Goal: Complete application form

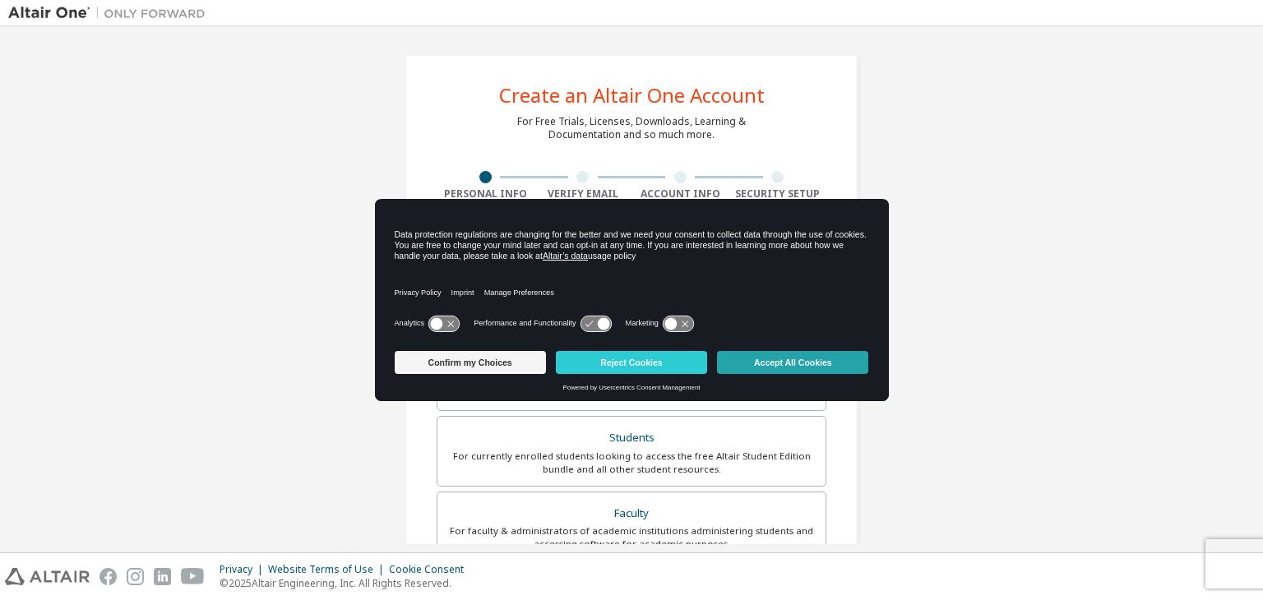
click at [793, 362] on button "Accept All Cookies" at bounding box center [792, 362] width 151 height 23
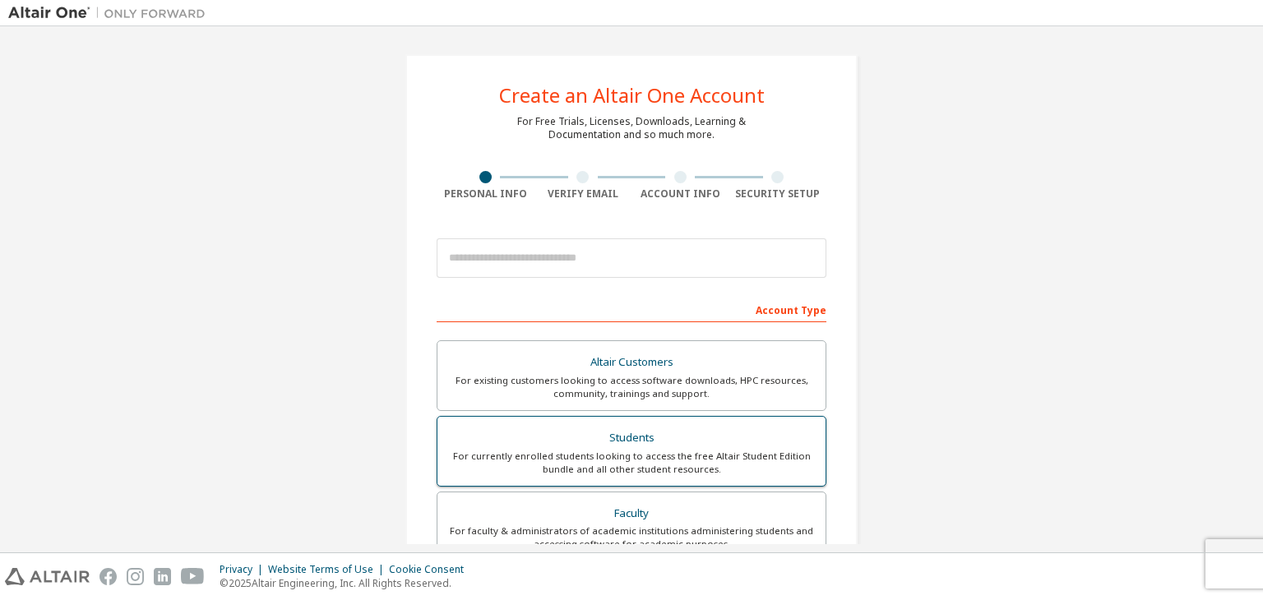
click at [704, 455] on div "For currently enrolled students looking to access the free Altair Student Editi…" at bounding box center [631, 463] width 368 height 26
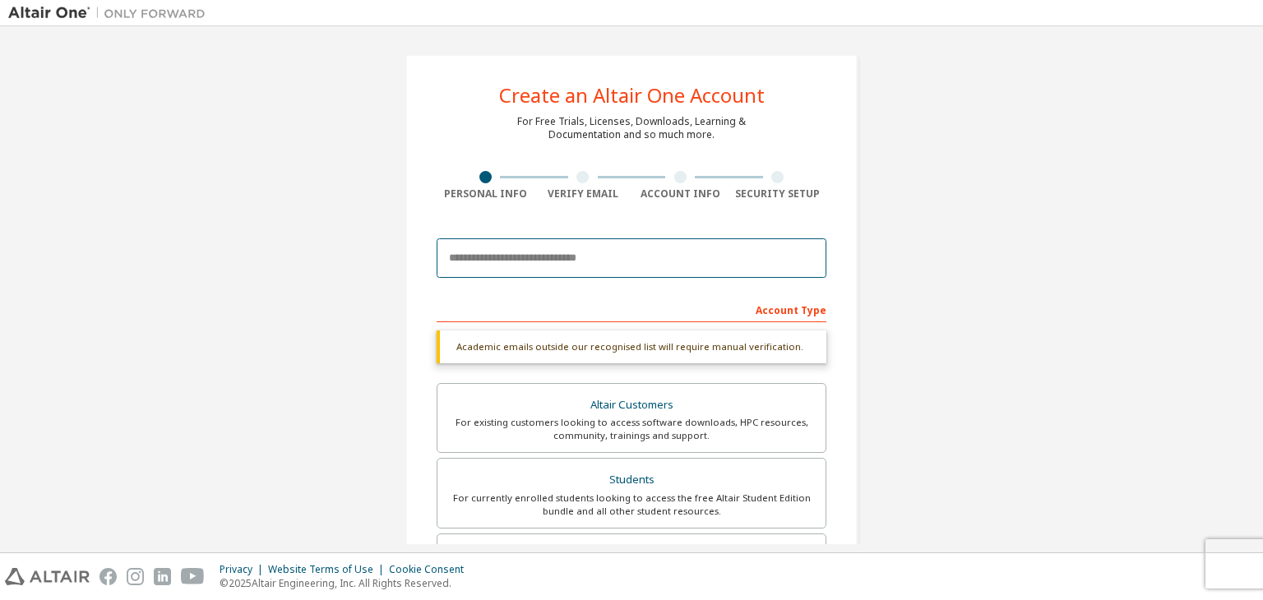
click at [631, 264] on input "email" at bounding box center [632, 257] width 390 height 39
click at [638, 261] on input "email" at bounding box center [632, 257] width 390 height 39
type input "**********"
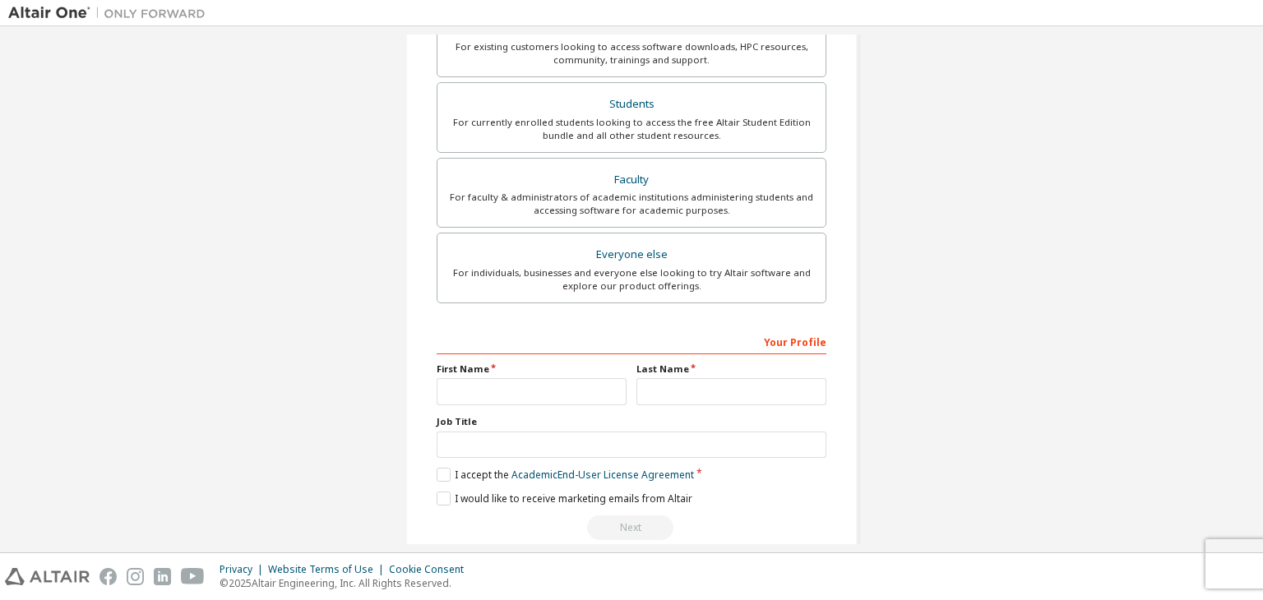
scroll to position [334, 0]
click at [513, 395] on input "text" at bounding box center [532, 391] width 190 height 27
type input "**********"
click at [656, 393] on input "text" at bounding box center [731, 391] width 190 height 27
type input "**********"
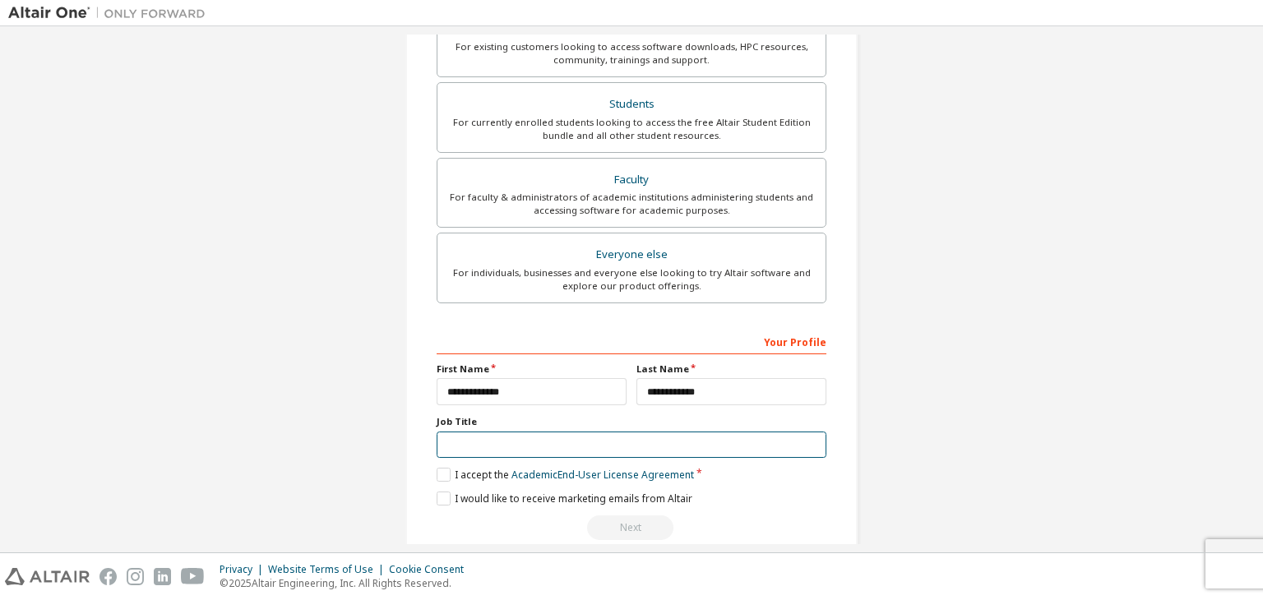
click at [689, 440] on input "text" at bounding box center [632, 445] width 390 height 27
type input "*"
type input "*******"
click at [444, 468] on label "I accept the Academic End-User License Agreement" at bounding box center [565, 475] width 257 height 14
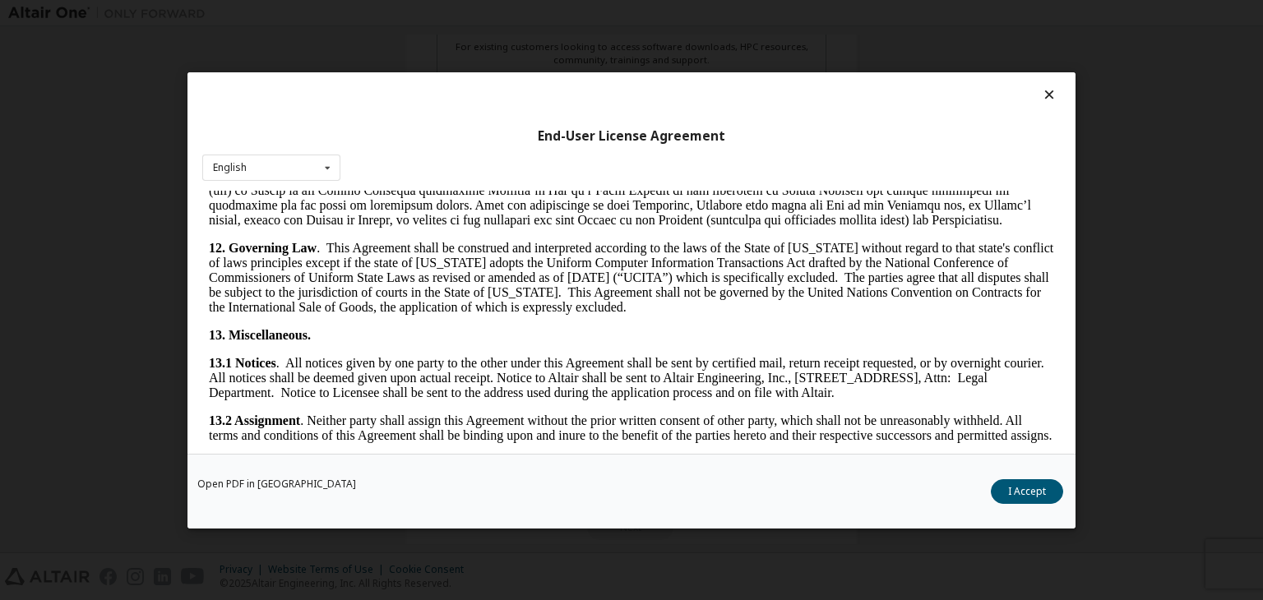
scroll to position [2747, 0]
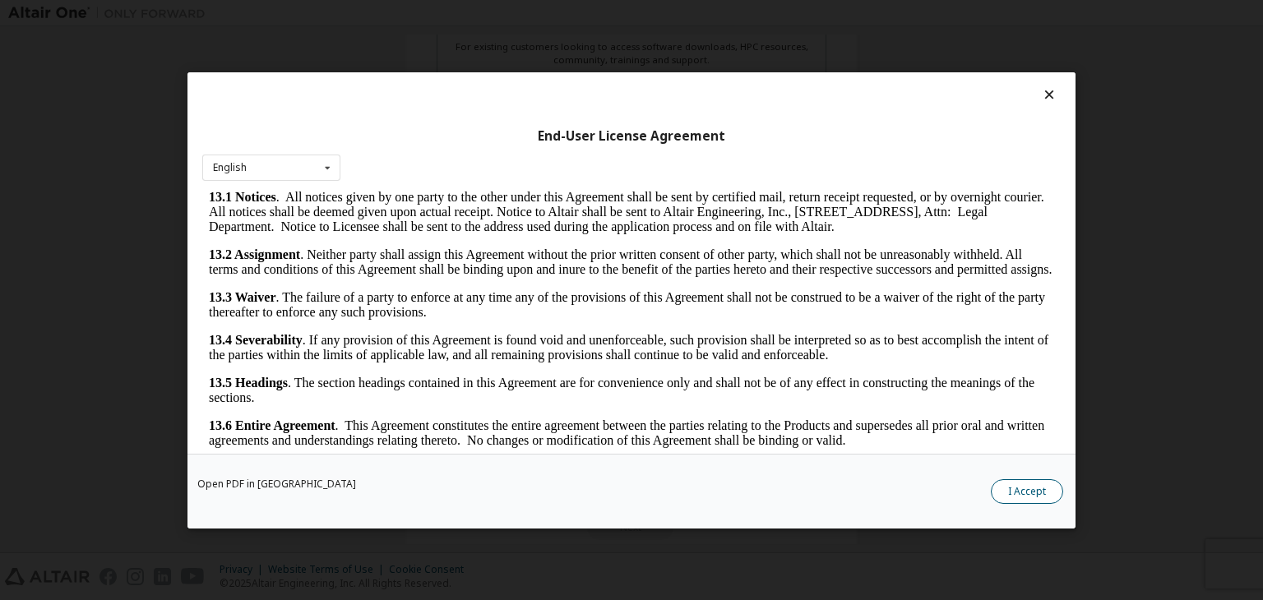
click at [1038, 483] on button "I Accept" at bounding box center [1027, 491] width 72 height 25
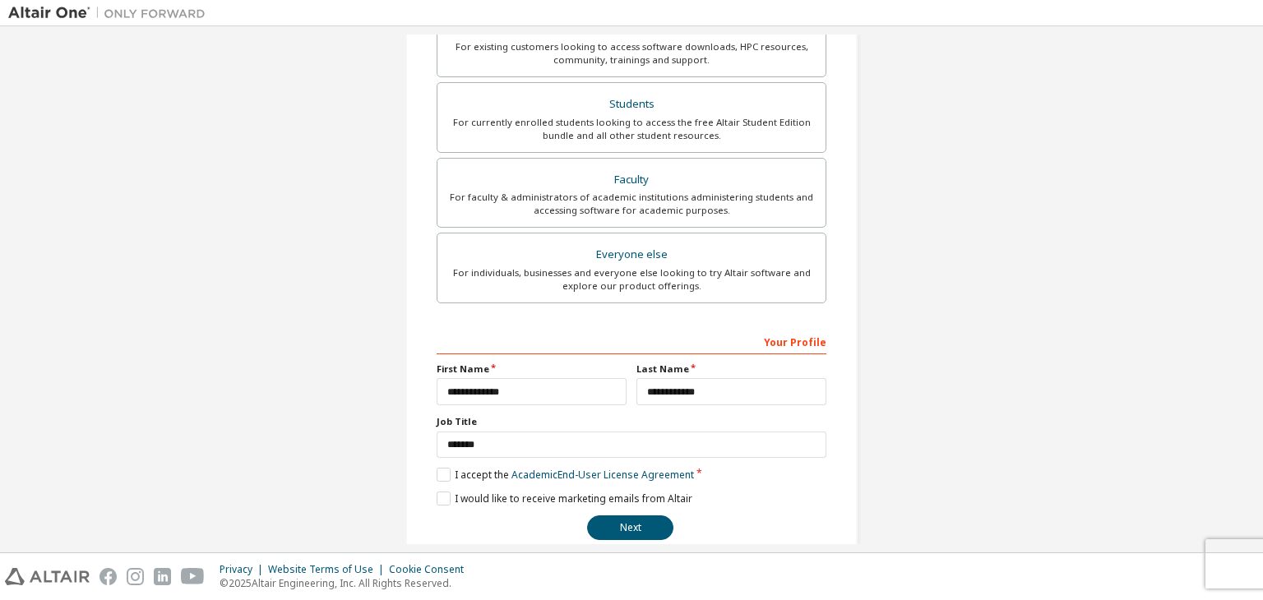
scroll to position [358, 0]
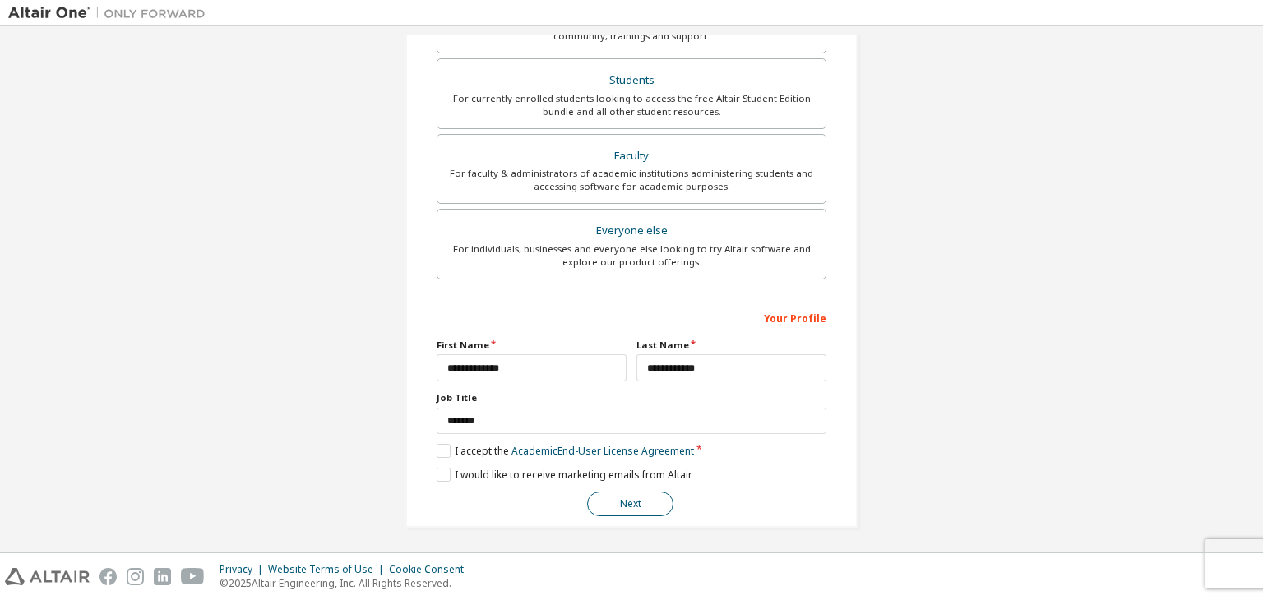
click at [654, 504] on button "Next" at bounding box center [630, 504] width 86 height 25
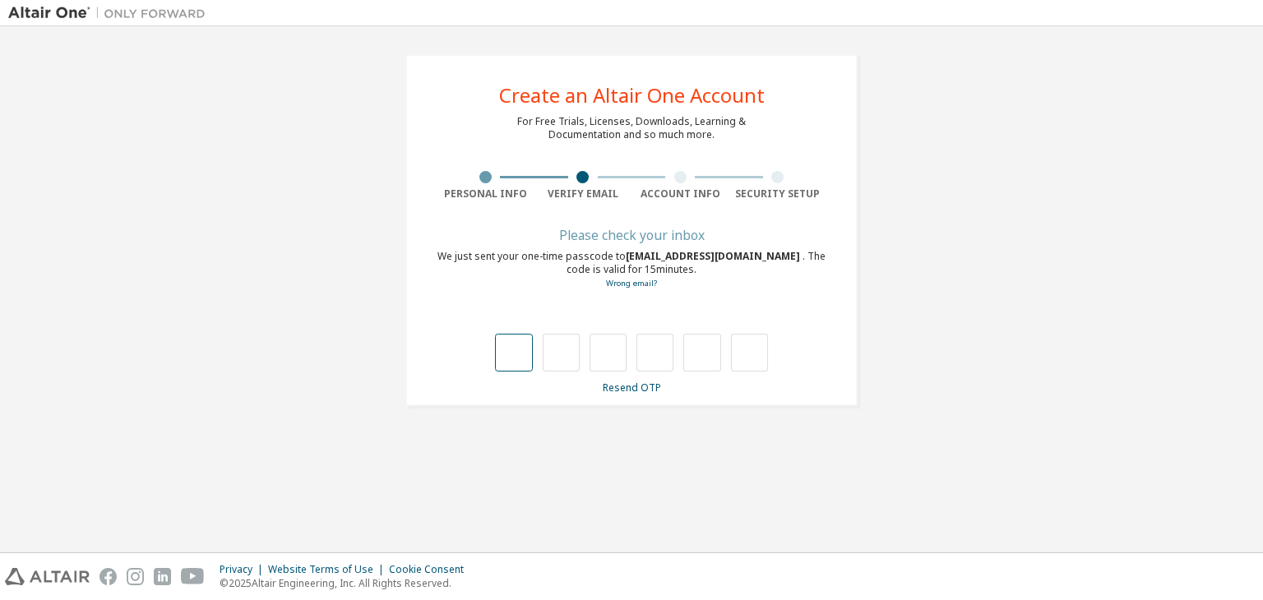
type input "*"
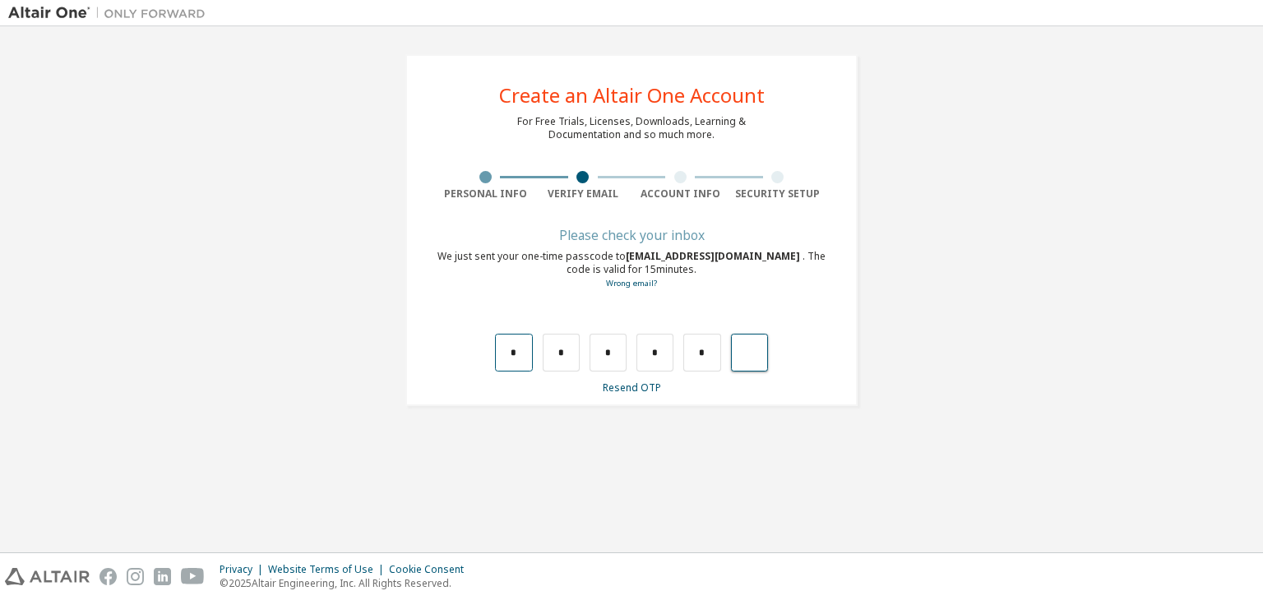
type input "*"
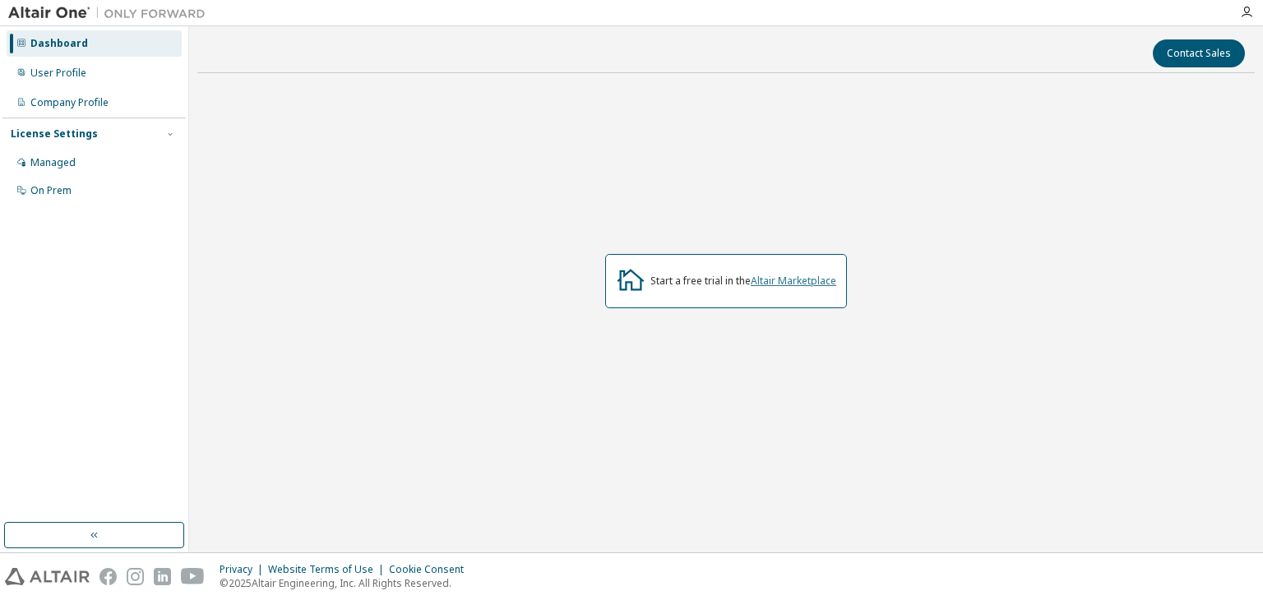
click at [782, 280] on link "Altair Marketplace" at bounding box center [794, 281] width 86 height 14
